Goal: Book appointment/travel/reservation

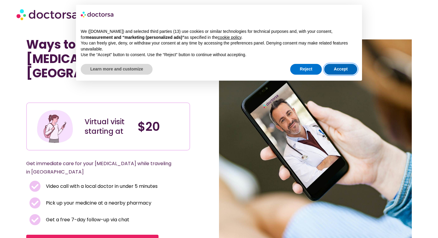
click at [340, 72] on button "Accept" at bounding box center [340, 69] width 33 height 11
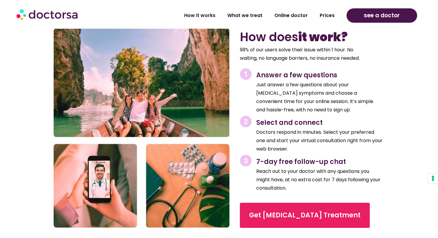
scroll to position [856, 0]
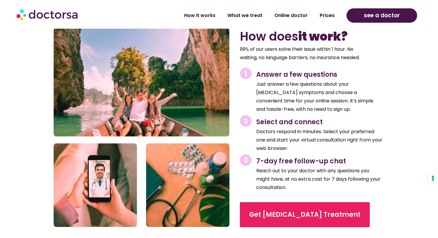
click at [310, 127] on p "Doctors respond in minutes. Select your preferred one and start your virtual co…" at bounding box center [319, 139] width 126 height 25
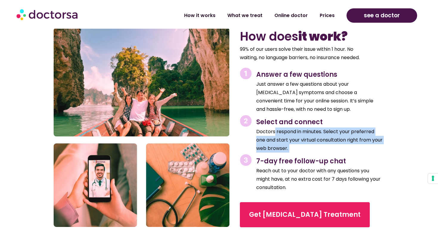
click at [310, 127] on p "Doctors respond in minutes. Select your preferred one and start your virtual co…" at bounding box center [319, 139] width 126 height 25
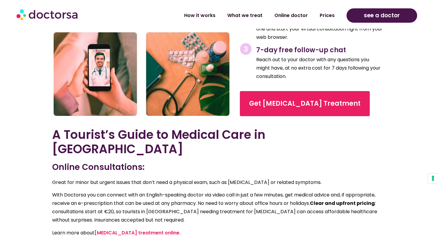
scroll to position [964, 0]
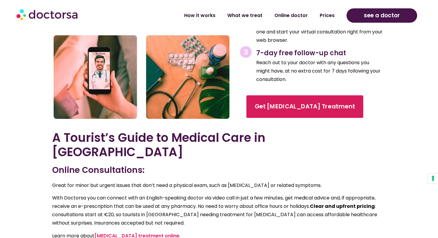
click at [298, 102] on span "Get [MEDICAL_DATA] Treatment" at bounding box center [305, 106] width 100 height 9
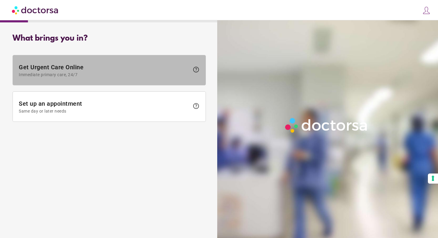
click at [196, 69] on span "help" at bounding box center [196, 69] width 7 height 7
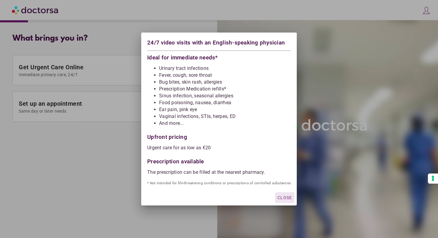
click at [287, 196] on span "Close" at bounding box center [284, 197] width 15 height 5
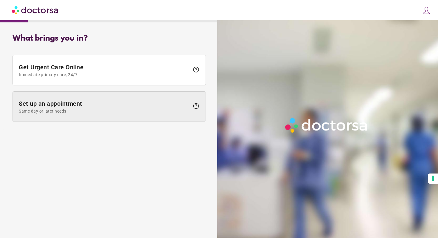
click at [196, 105] on span "help" at bounding box center [196, 105] width 7 height 7
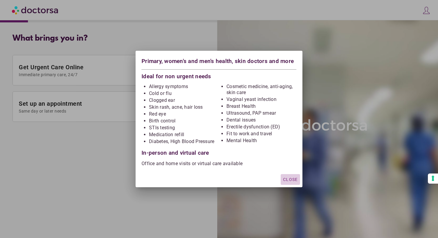
click at [289, 178] on span "Close" at bounding box center [290, 179] width 15 height 5
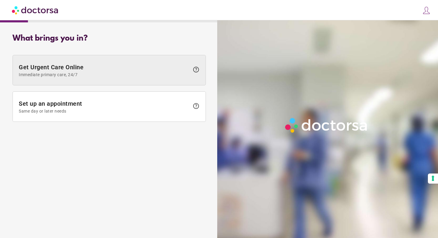
click at [134, 68] on span "Get Urgent Care Online Immediate primary care, 24/7" at bounding box center [104, 69] width 171 height 13
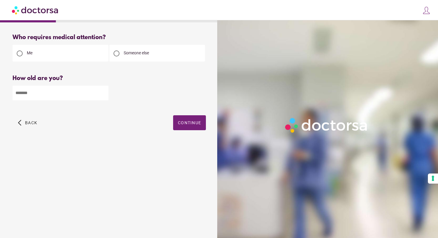
click at [89, 97] on input "number" at bounding box center [61, 93] width 96 height 15
type input "**"
click at [182, 130] on span "button" at bounding box center [189, 122] width 33 height 15
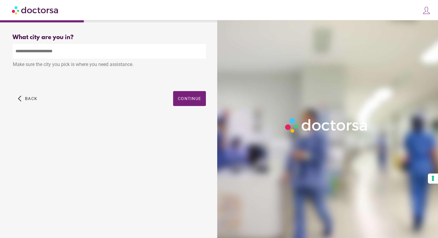
click at [117, 55] on input "text" at bounding box center [109, 51] width 193 height 15
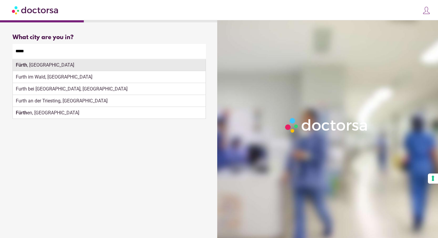
click at [103, 67] on div "Fürth , Germany" at bounding box center [109, 65] width 193 height 12
type input "**********"
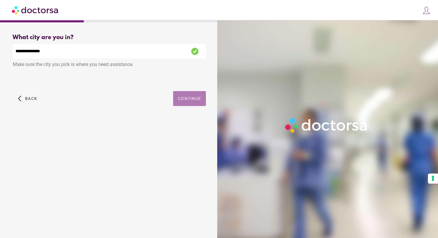
click at [187, 102] on span "button" at bounding box center [189, 98] width 33 height 15
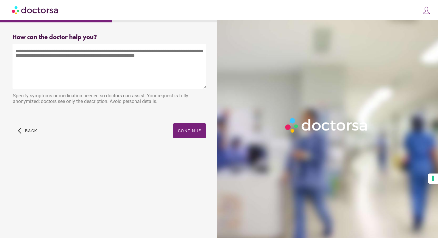
click at [157, 97] on div "Specify symptoms or medication needed so doctors can assist. Your request is fu…" at bounding box center [109, 99] width 193 height 19
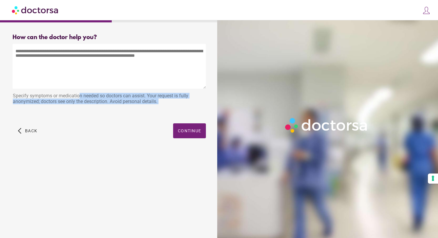
click at [157, 97] on div "Specify symptoms or medication needed so doctors can assist. Your request is fu…" at bounding box center [109, 99] width 193 height 19
click at [159, 103] on div "Specify symptoms or medication needed so doctors can assist. Your request is fu…" at bounding box center [109, 99] width 193 height 19
